Goal: Task Accomplishment & Management: Use online tool/utility

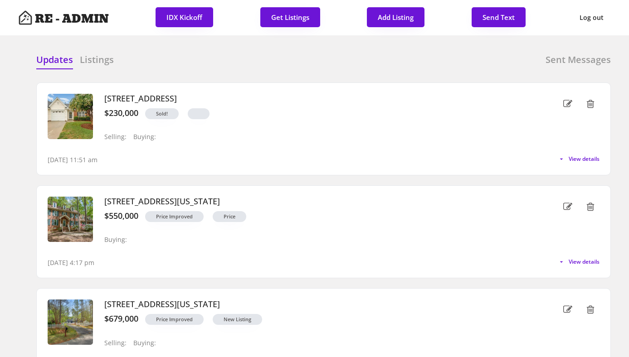
click at [300, 59] on div "Updates Listings Sent Messages" at bounding box center [323, 62] width 574 height 18
click at [245, 54] on div at bounding box center [250, 60] width 45 height 14
click at [290, 16] on button "Get Listings" at bounding box center [290, 17] width 60 height 20
click at [281, 50] on div "Updates Listings Sent Messages : [STREET_ADDRESS] : $230,000 : [PERSON_NAME] (n…" at bounding box center [314, 54] width 592 height 22
click at [104, 48] on div "Updates Listings Sent Messages : [STREET_ADDRESS] : $230,000 : [PERSON_NAME] (n…" at bounding box center [314, 54] width 592 height 22
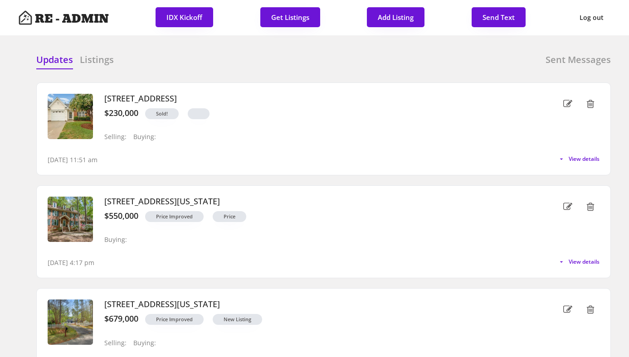
click at [104, 51] on div "Updates Listings Sent Messages : [STREET_ADDRESS] : $230,000 : [PERSON_NAME] (n…" at bounding box center [314, 54] width 592 height 22
click at [100, 64] on h6 "Listings" at bounding box center [97, 59] width 34 height 13
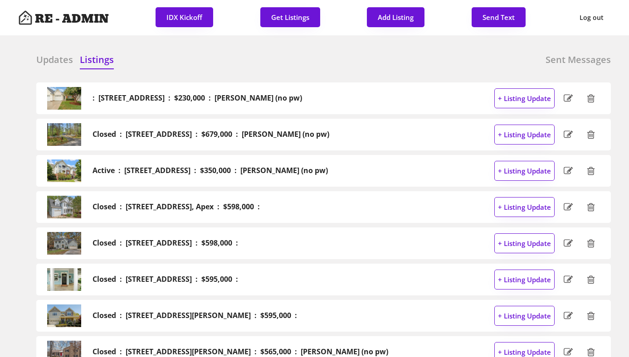
click at [51, 64] on h6 "Updates" at bounding box center [54, 59] width 37 height 13
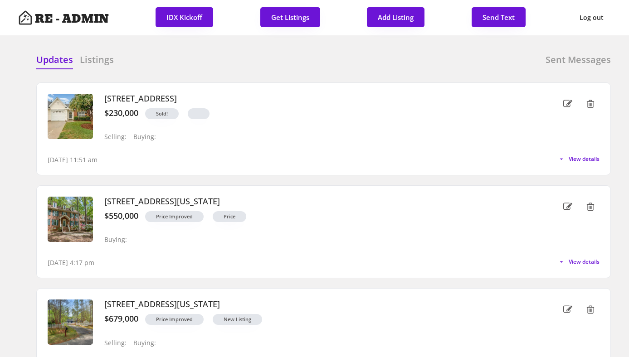
click at [196, 67] on div "Updates Listings Sent Messages" at bounding box center [323, 62] width 574 height 18
click at [349, 57] on div "Updates Listings Sent Messages" at bounding box center [323, 62] width 574 height 18
